Goal: Check status: Check status

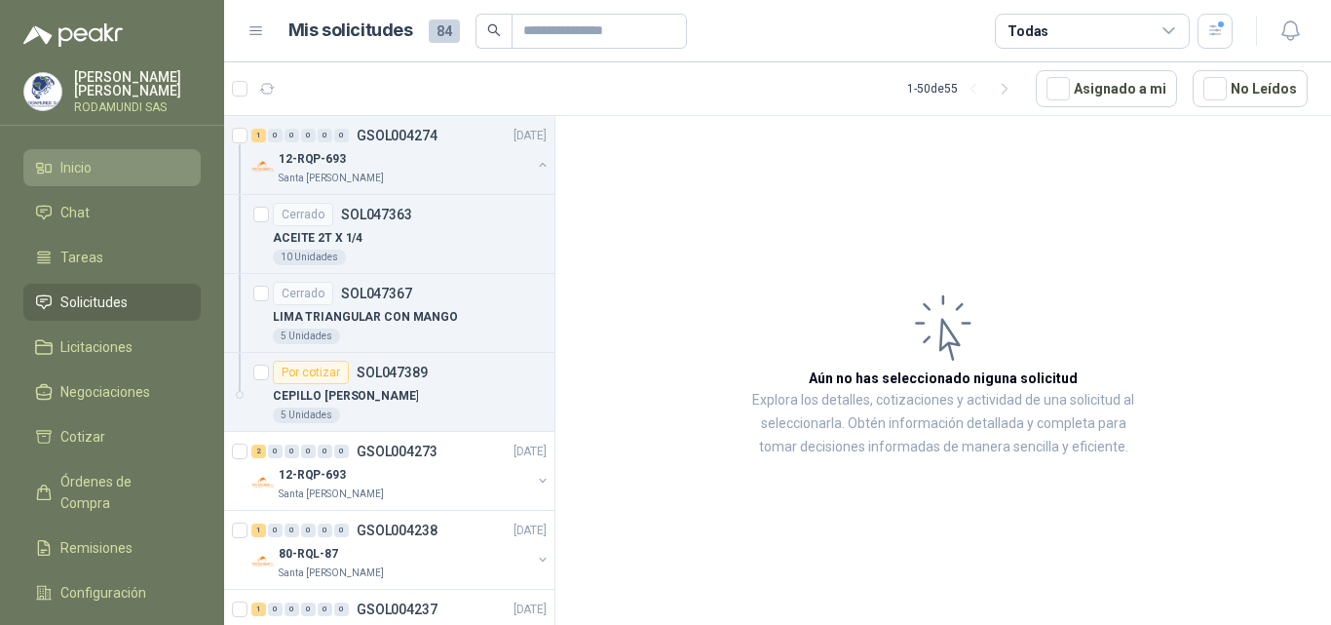
click at [108, 168] on li "Inicio" at bounding box center [112, 167] width 154 height 21
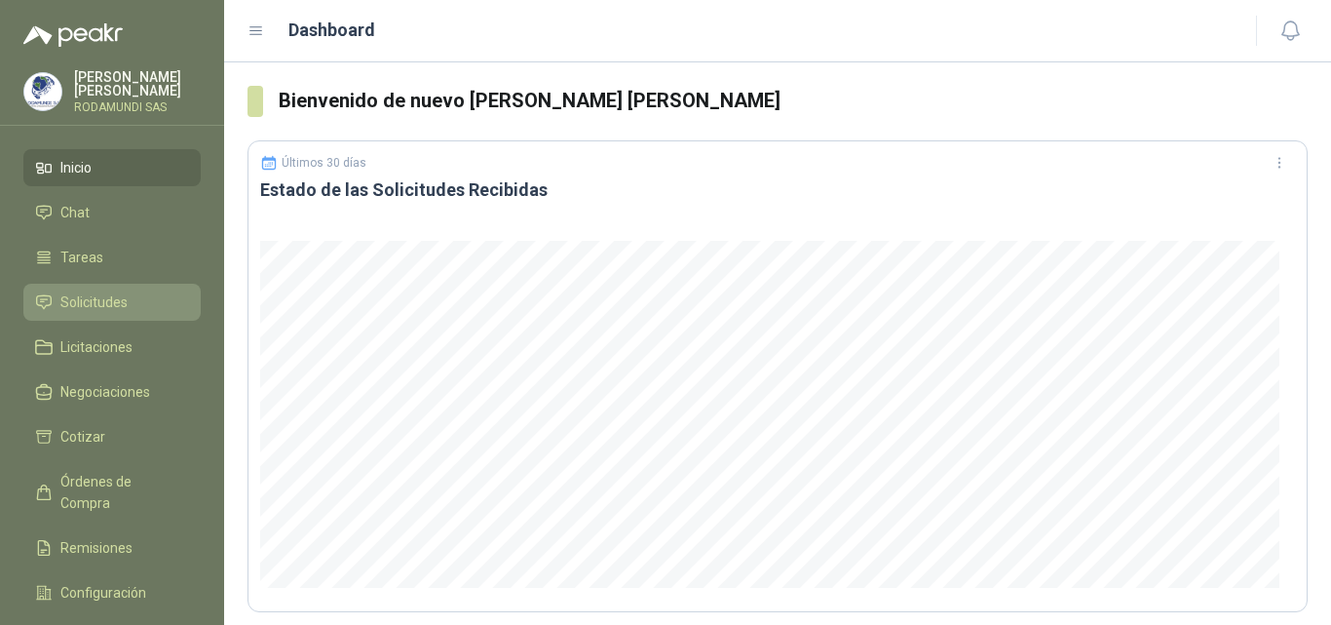
click at [109, 306] on span "Solicitudes" at bounding box center [93, 301] width 67 height 21
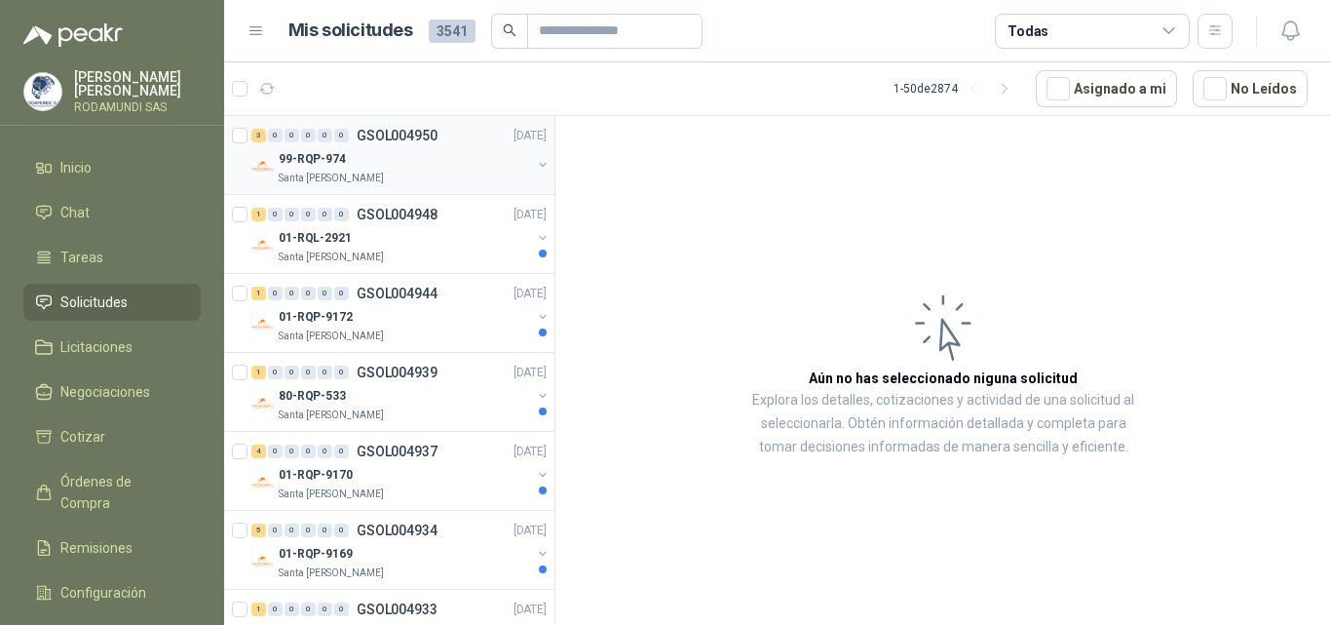
click at [375, 185] on div "Santa [PERSON_NAME]" at bounding box center [405, 179] width 252 height 16
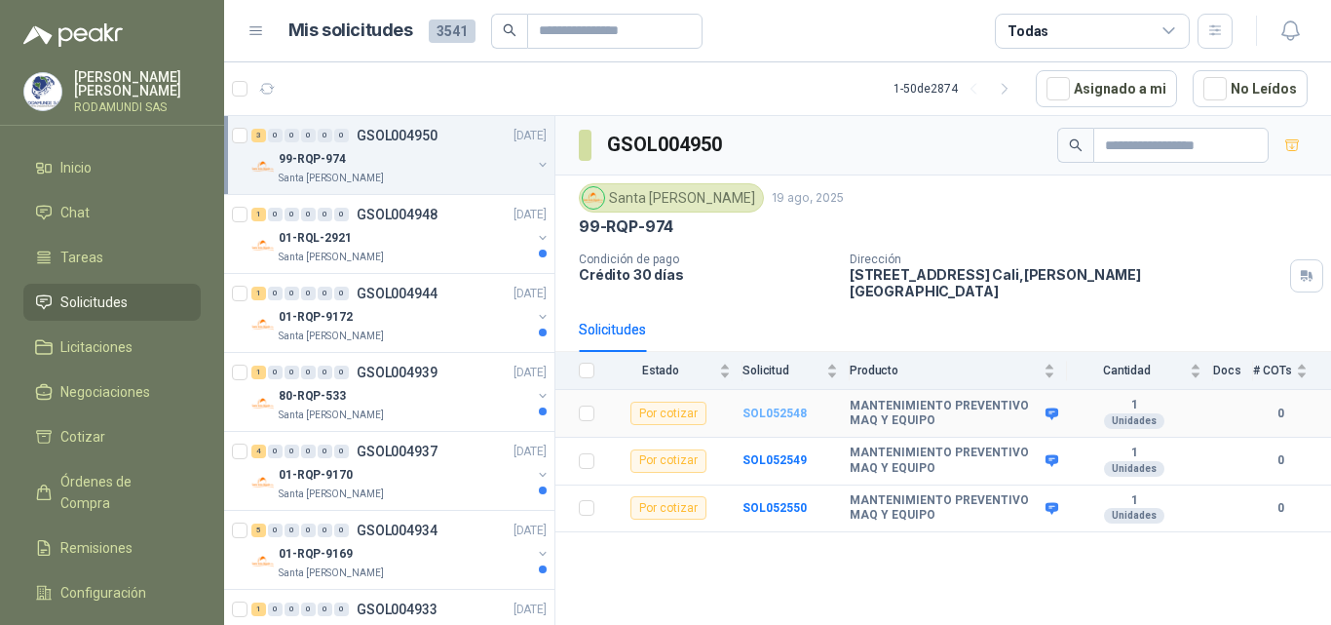
click at [759, 406] on b "SOL052548" at bounding box center [775, 413] width 64 height 14
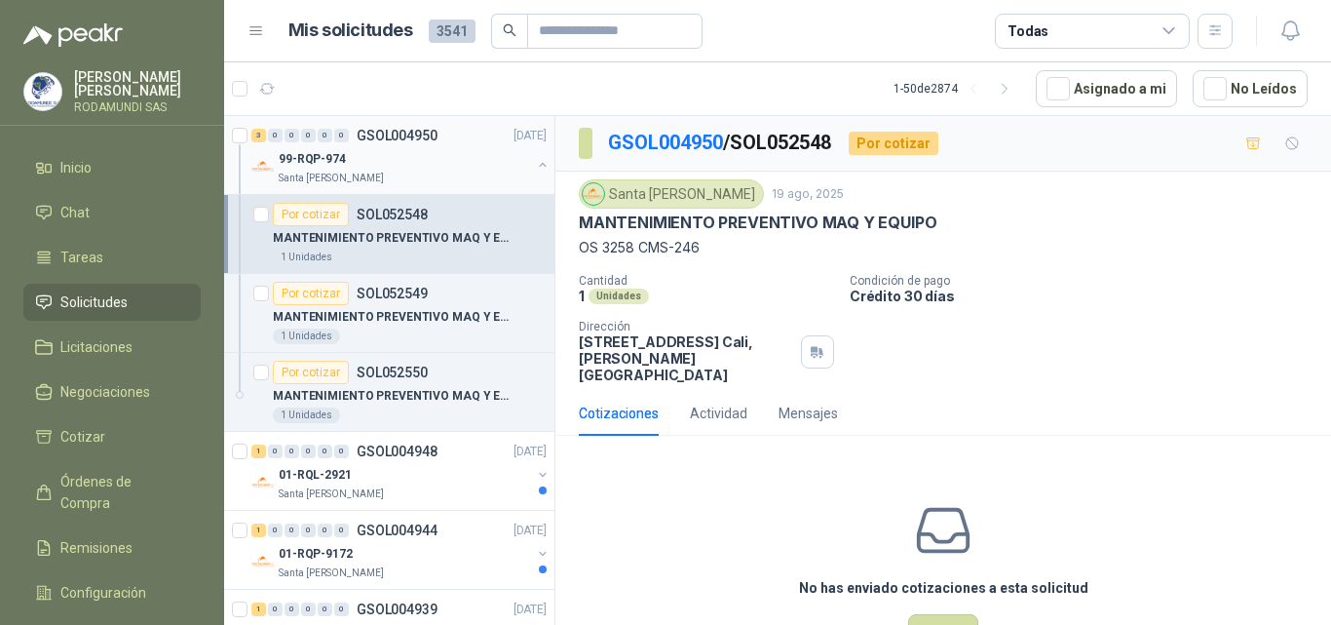
click at [378, 153] on div "99-RQP-974" at bounding box center [405, 158] width 252 height 23
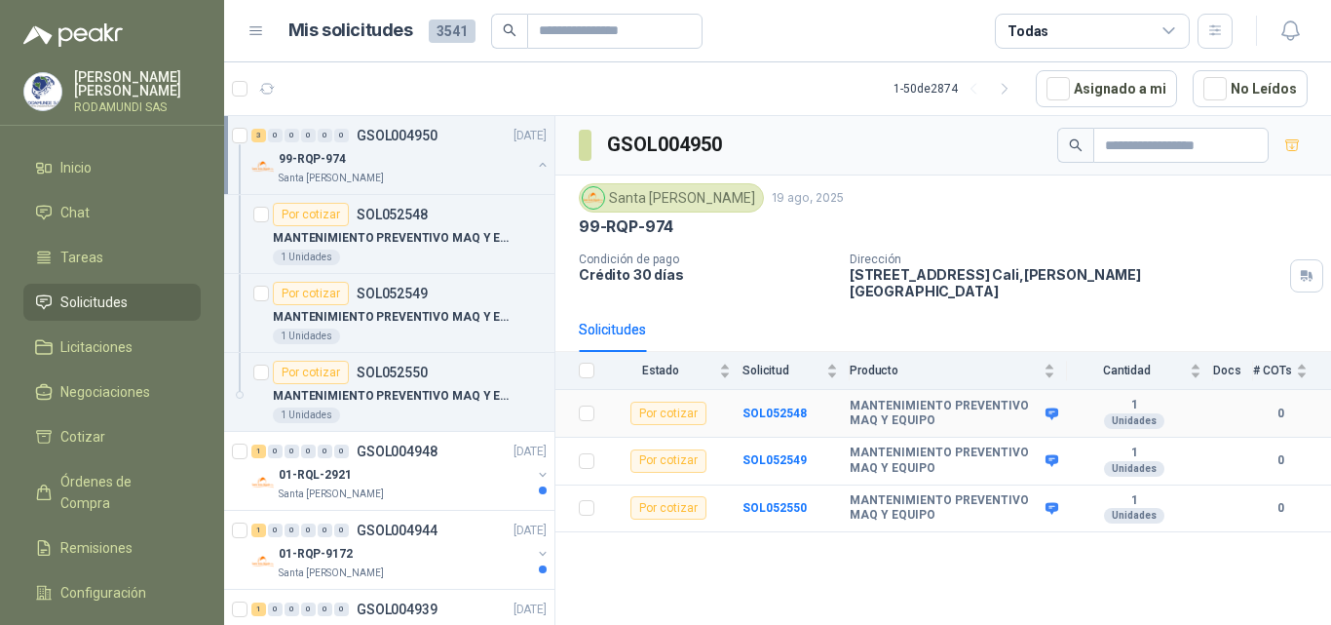
click at [680, 402] on div "Por cotizar" at bounding box center [669, 413] width 76 height 23
click at [681, 402] on div "Por cotizar" at bounding box center [669, 413] width 76 height 23
